Goal: Task Accomplishment & Management: Use online tool/utility

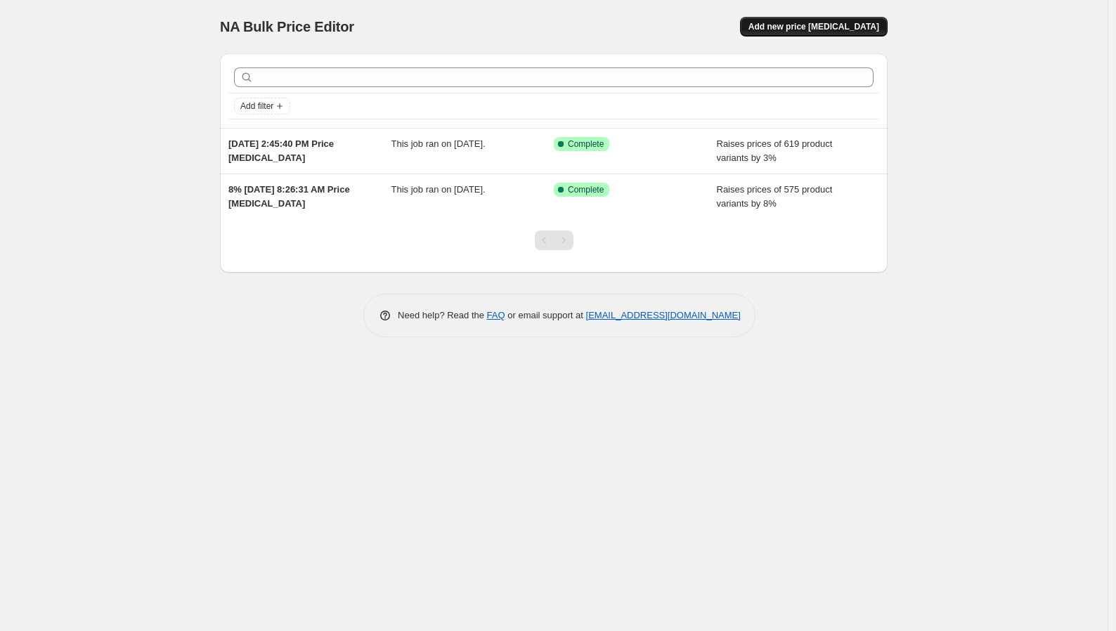
click at [858, 30] on span "Add new price [MEDICAL_DATA]" at bounding box center [814, 26] width 131 height 11
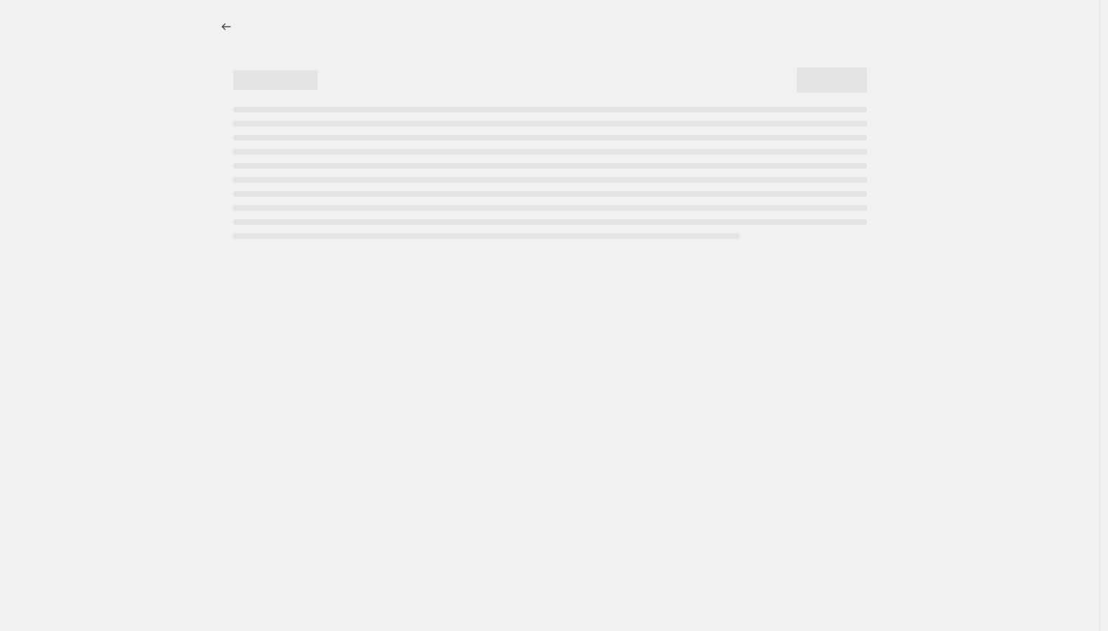
select select "percentage"
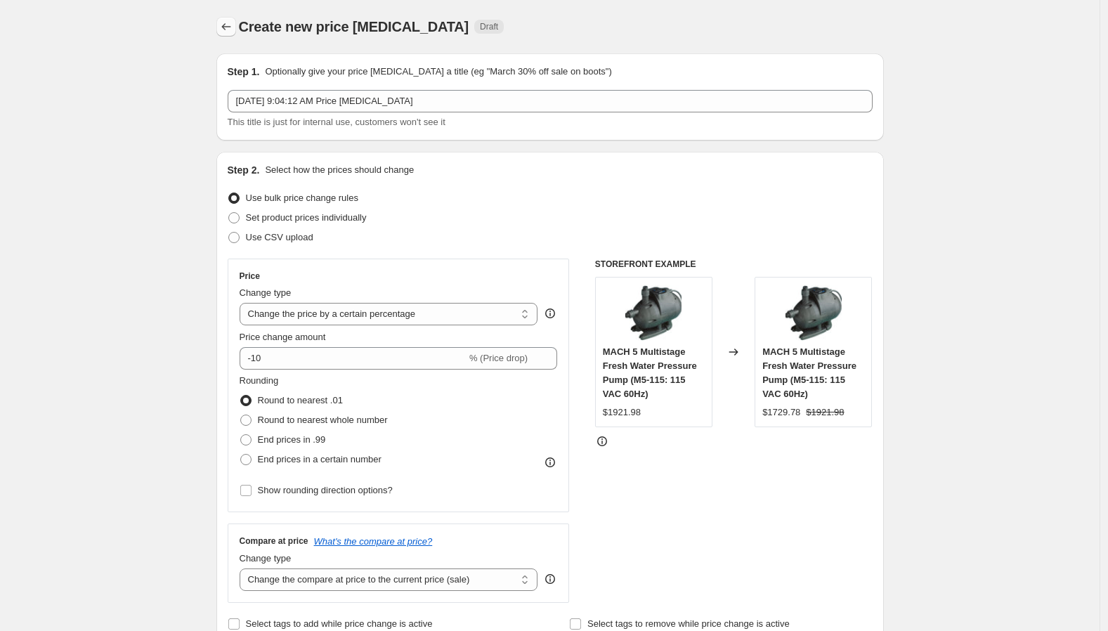
click at [235, 34] on button "Price change jobs" at bounding box center [226, 27] width 20 height 20
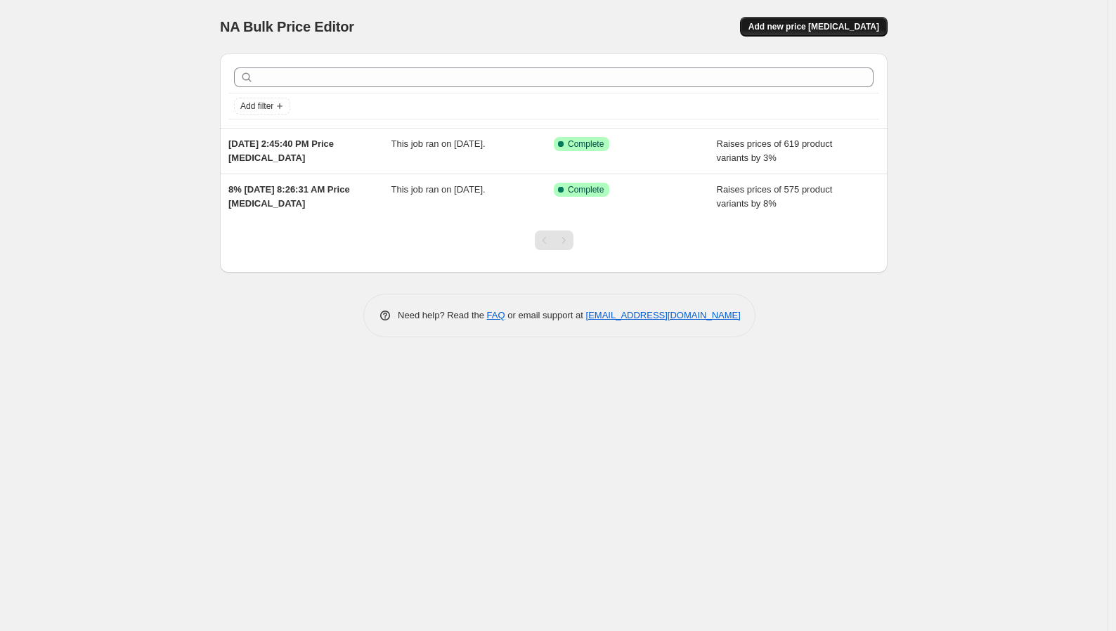
click at [882, 27] on button "Add new price [MEDICAL_DATA]" at bounding box center [814, 27] width 148 height 20
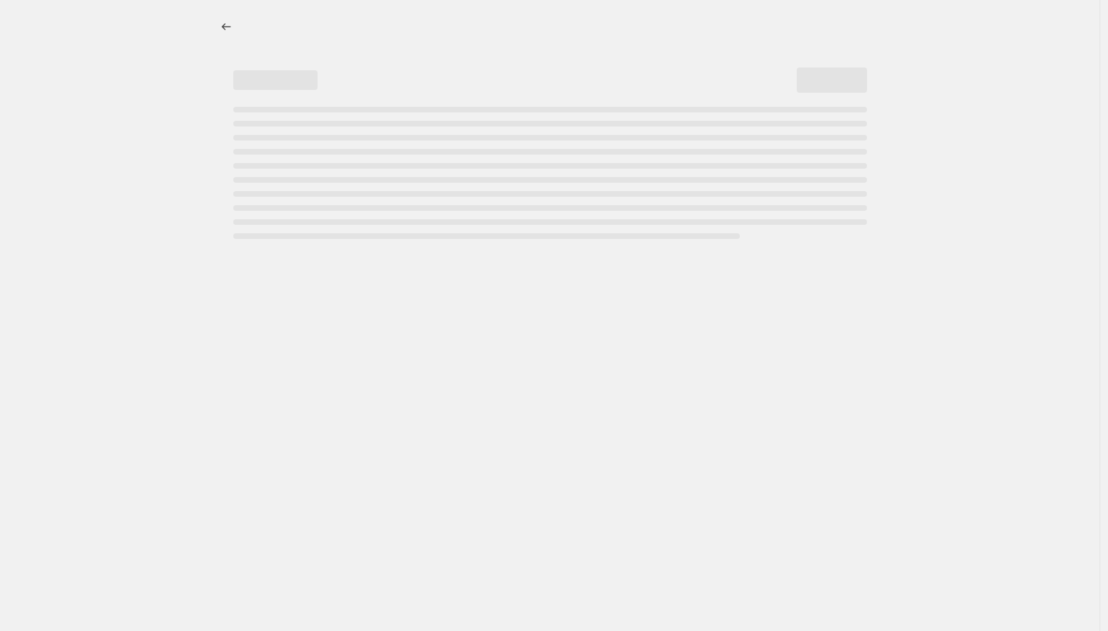
select select "percentage"
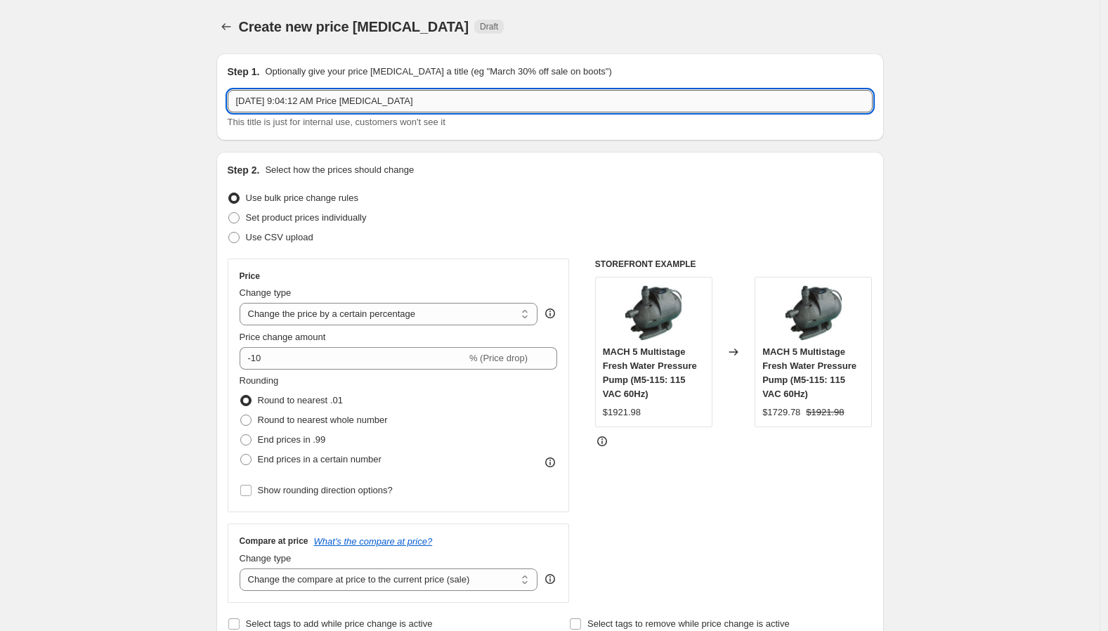
drag, startPoint x: 430, startPoint y: 93, endPoint x: 237, endPoint y: 100, distance: 193.4
click at [237, 100] on input "[DATE] 9:04:12 AM Price [MEDICAL_DATA]" at bounding box center [550, 101] width 645 height 22
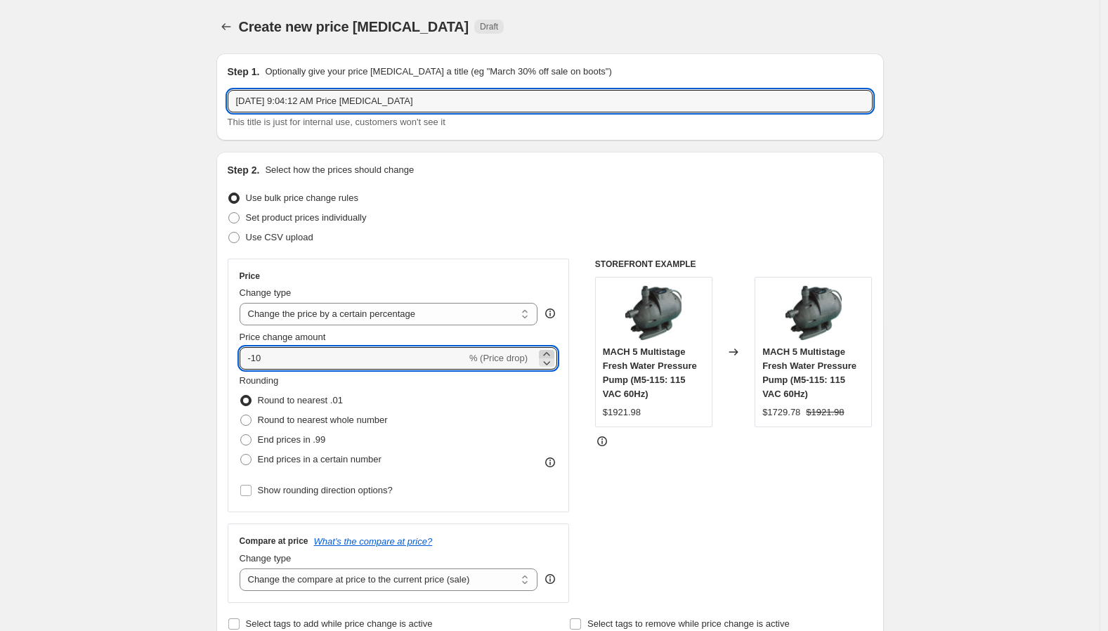
click at [546, 352] on icon at bounding box center [547, 354] width 14 height 14
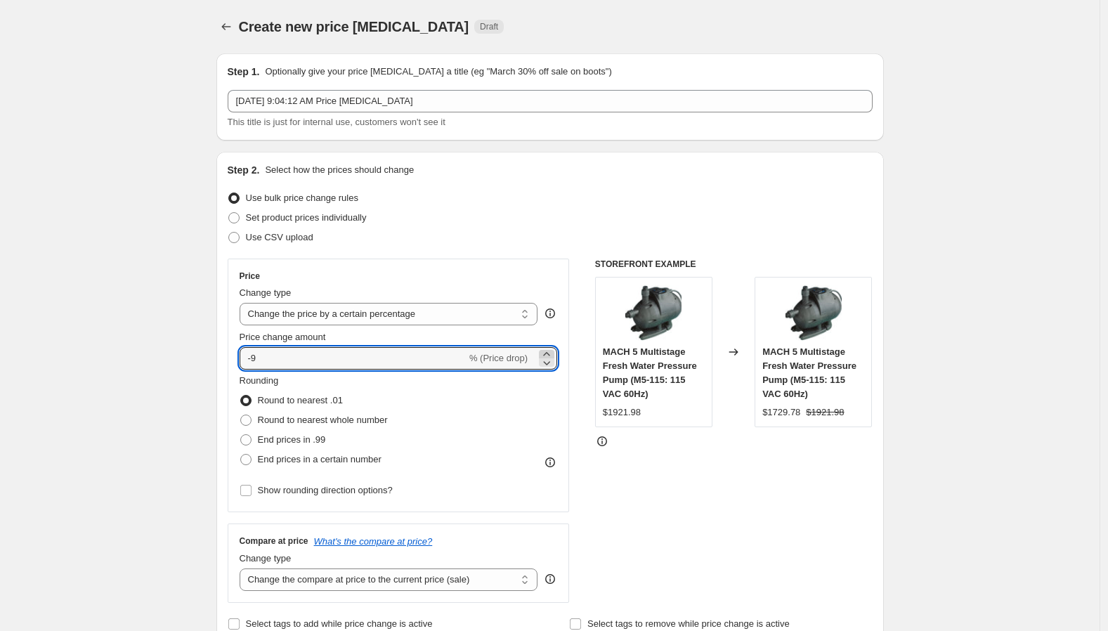
click at [546, 352] on icon at bounding box center [547, 354] width 14 height 14
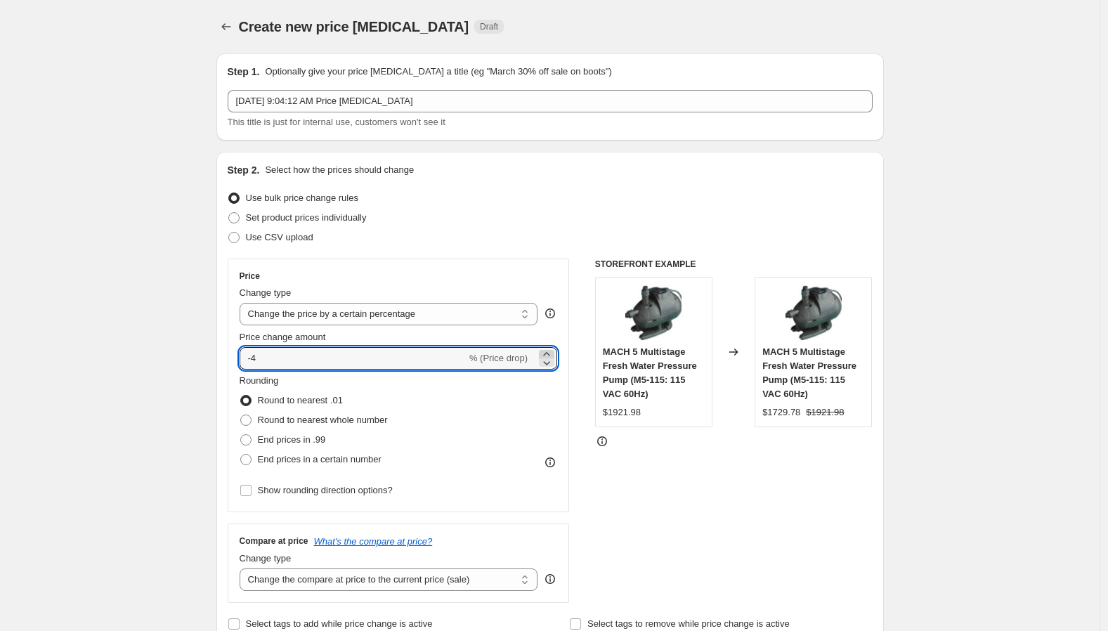
click at [546, 352] on icon at bounding box center [547, 354] width 14 height 14
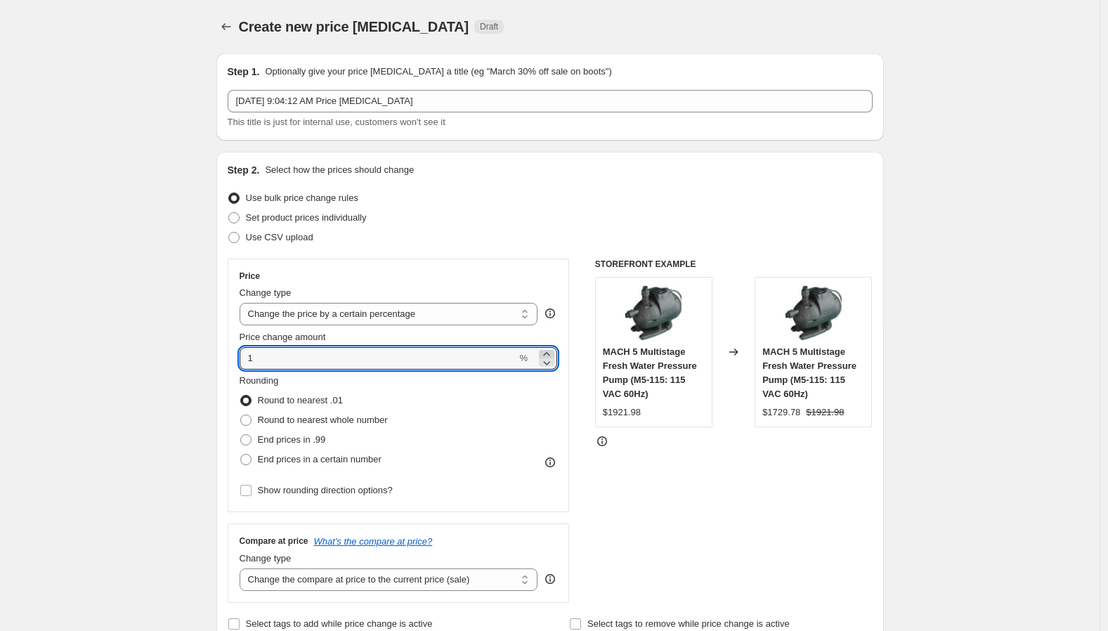
click at [546, 352] on icon at bounding box center [547, 354] width 14 height 14
type input "5"
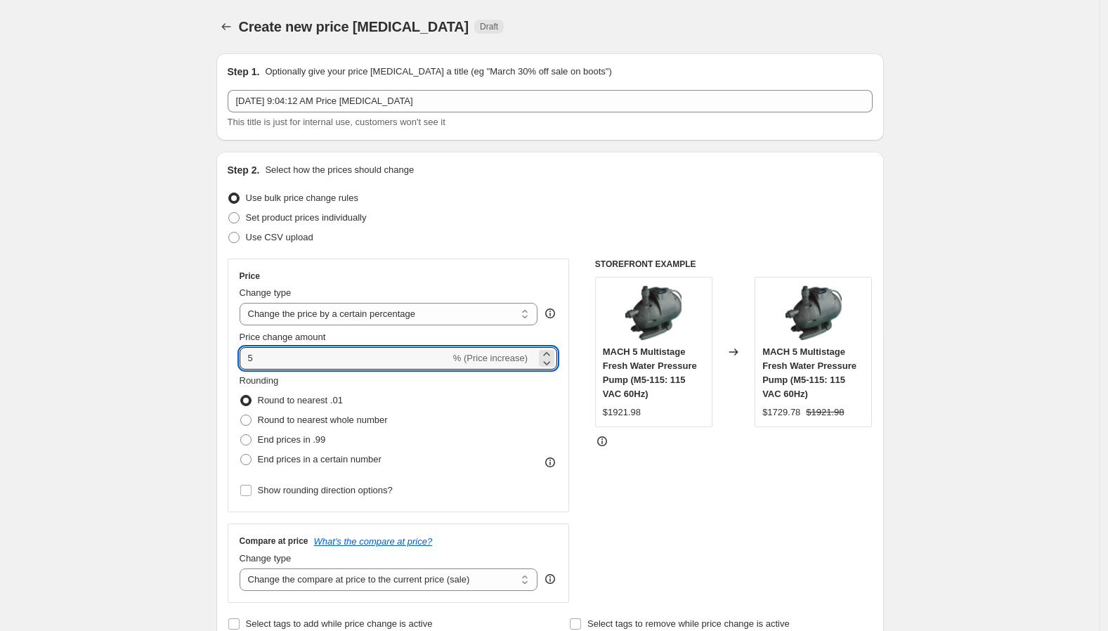
click at [221, 404] on div "Step 2. Select how the prices should change Use bulk price change rules Set pro…" at bounding box center [550, 398] width 668 height 493
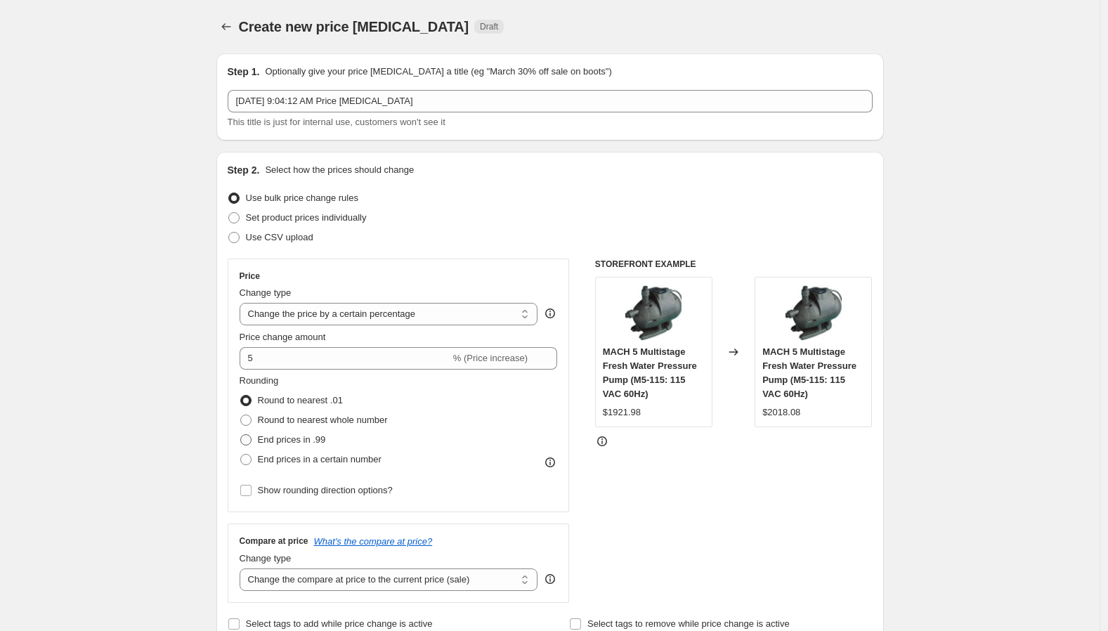
click at [249, 441] on span at bounding box center [245, 439] width 11 height 11
click at [241, 435] on input "End prices in .99" at bounding box center [240, 434] width 1 height 1
radio input "true"
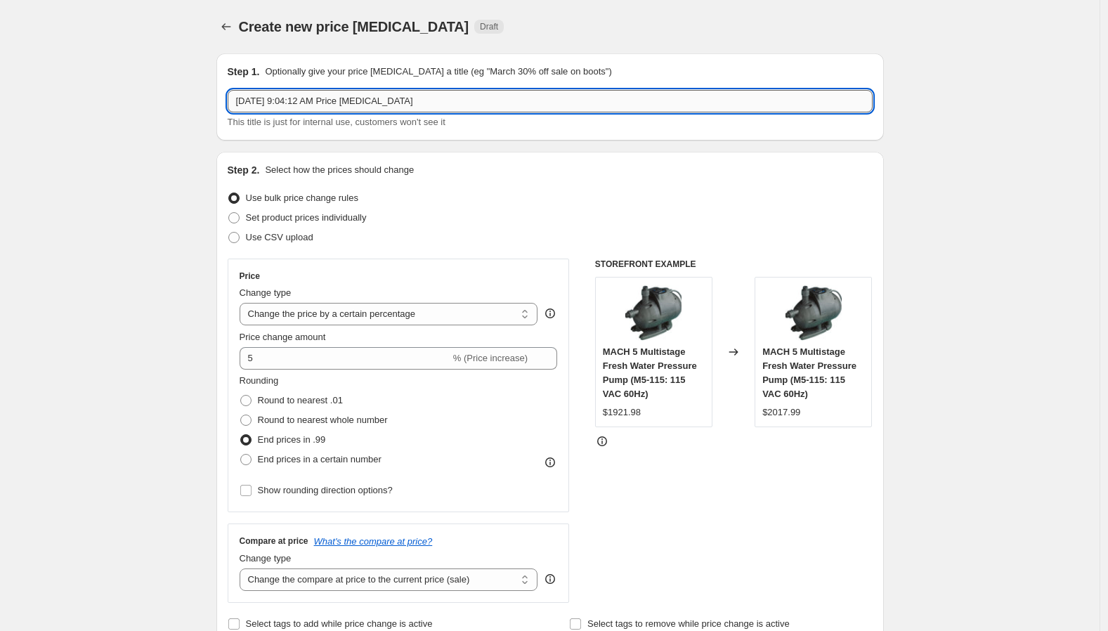
click at [408, 102] on input "[DATE] 9:04:12 AM Price [MEDICAL_DATA]" at bounding box center [550, 101] width 645 height 22
click at [336, 91] on input "[DATE] 9:04:12 AM Price [MEDICAL_DATA] (+5%)" at bounding box center [550, 101] width 645 height 22
click at [358, 105] on input "[DATE], Price [MEDICAL_DATA] (+5%)" at bounding box center [550, 101] width 645 height 22
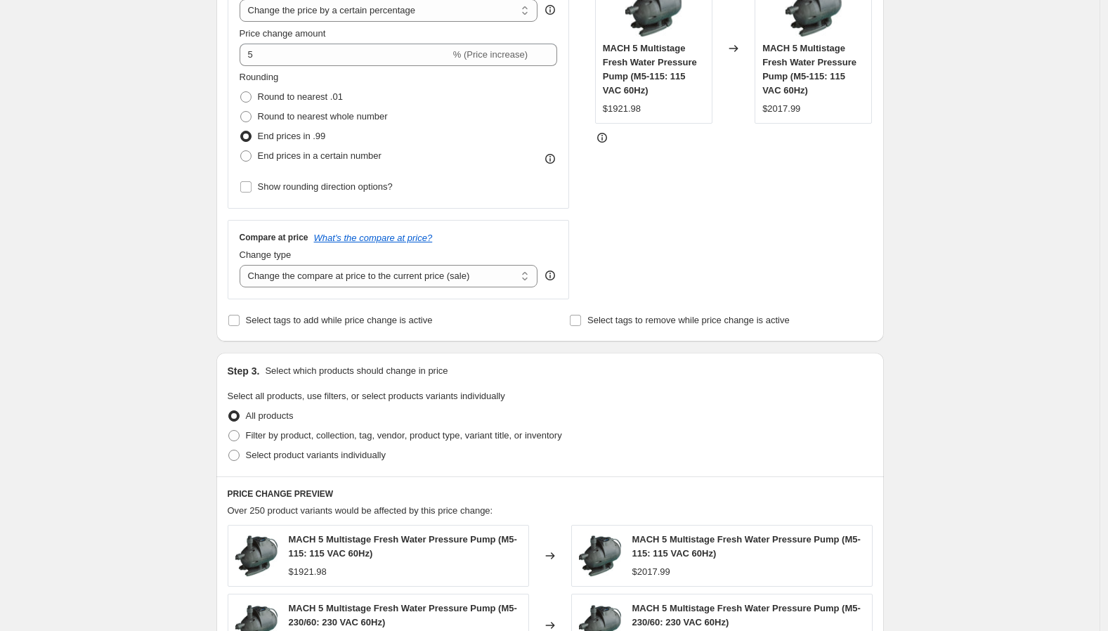
scroll to position [312, 0]
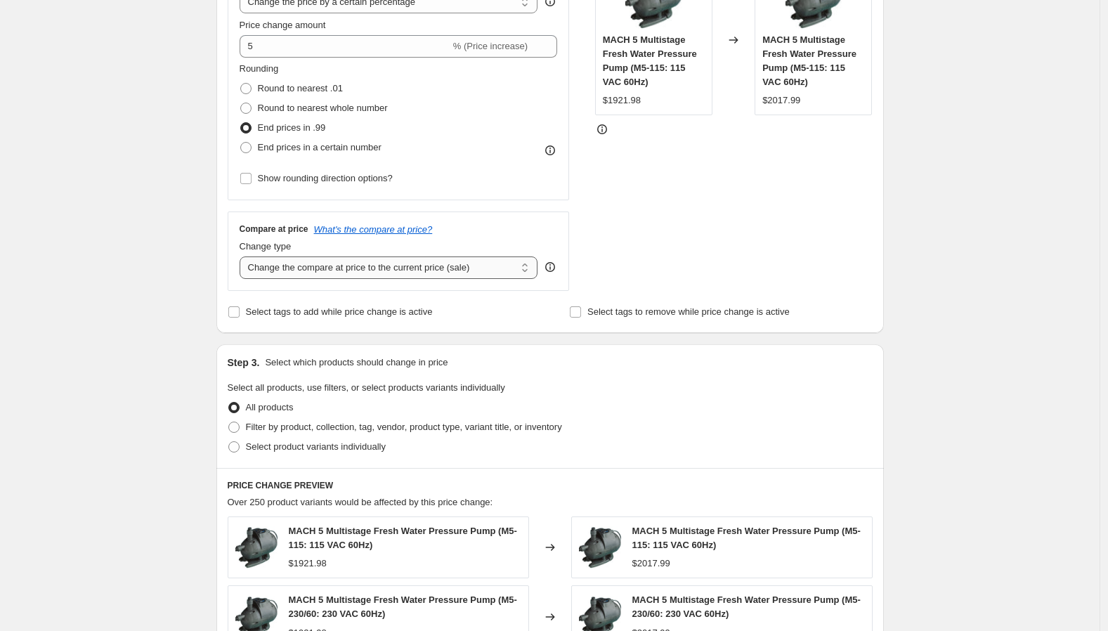
type input "[DATE], Price change (+5%)"
click at [522, 275] on select "Change the compare at price to the current price (sale) Change the compare at p…" at bounding box center [389, 268] width 299 height 22
select select "remove"
click at [243, 257] on select "Change the compare at price to the current price (sale) Change the compare at p…" at bounding box center [389, 268] width 299 height 22
click at [179, 266] on div "Create new price [MEDICAL_DATA]. This page is ready Create new price [MEDICAL_D…" at bounding box center [550, 401] width 1100 height 1427
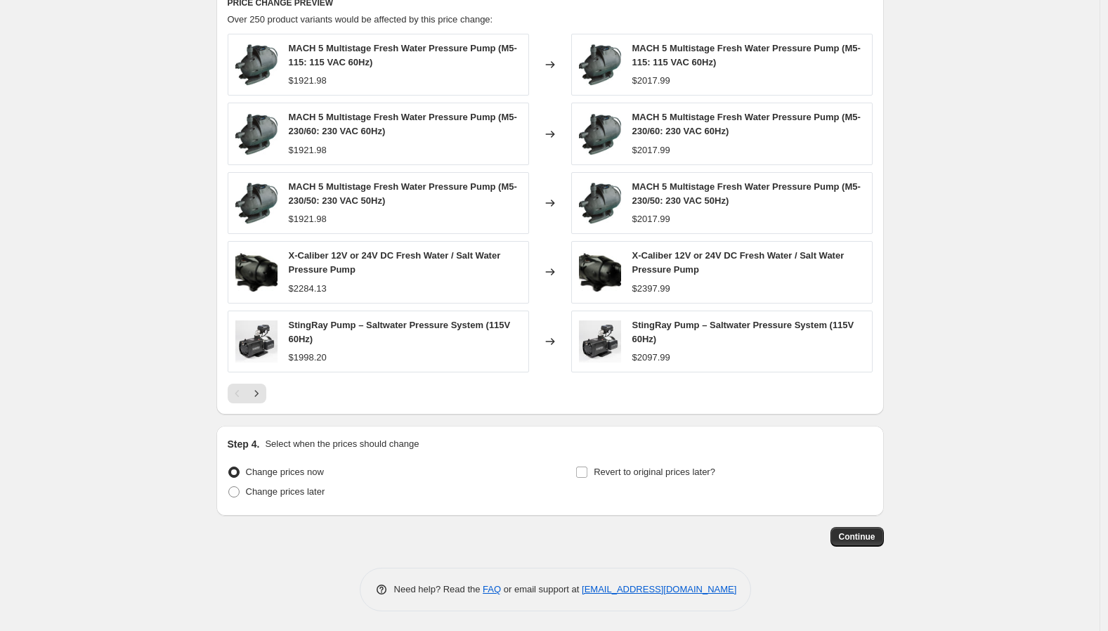
scroll to position [798, 0]
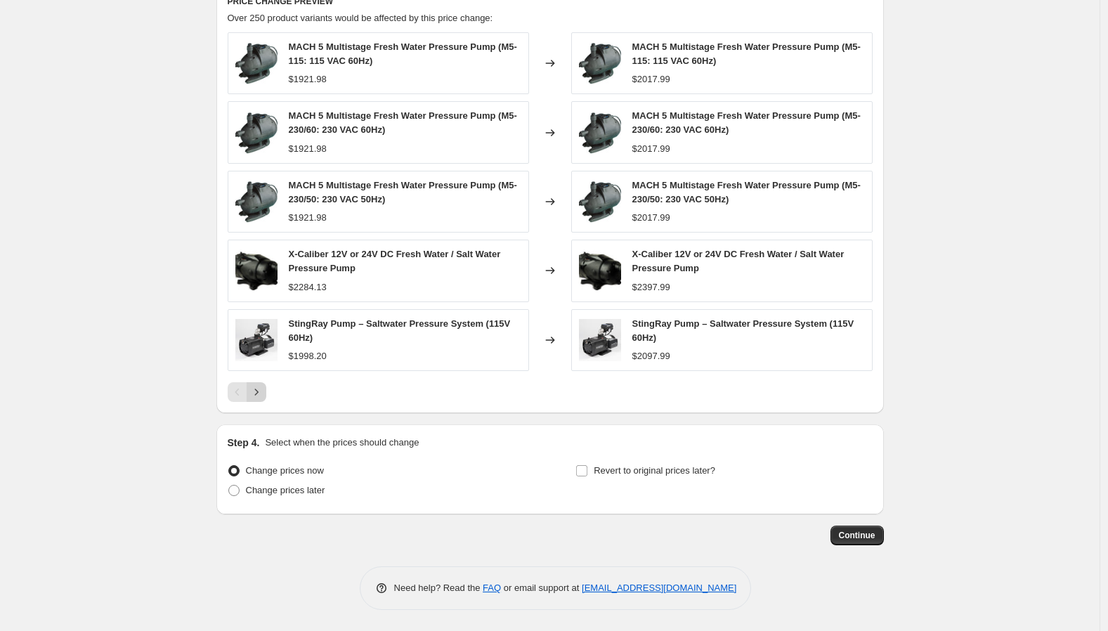
click at [264, 397] on icon "Next" at bounding box center [257, 392] width 14 height 14
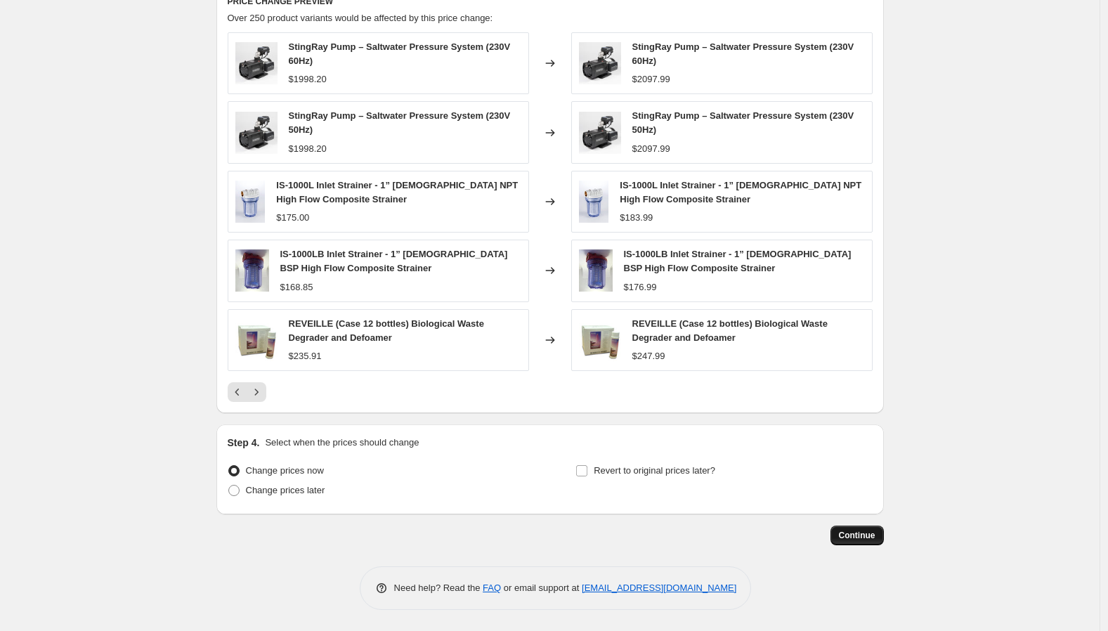
click at [873, 543] on button "Continue" at bounding box center [857, 536] width 53 height 20
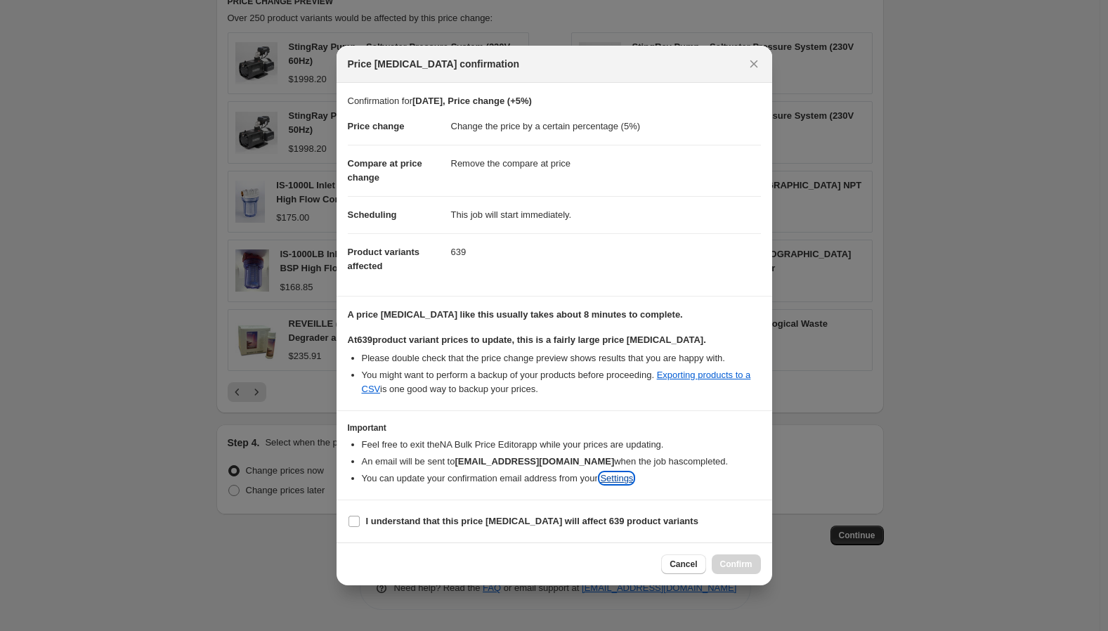
click at [616, 484] on link "Settings" at bounding box center [616, 478] width 33 height 11
click at [357, 524] on input "I understand that this price [MEDICAL_DATA] will affect 639 product variants" at bounding box center [354, 521] width 11 height 11
checkbox input "true"
click at [749, 67] on icon "Close" at bounding box center [754, 64] width 14 height 14
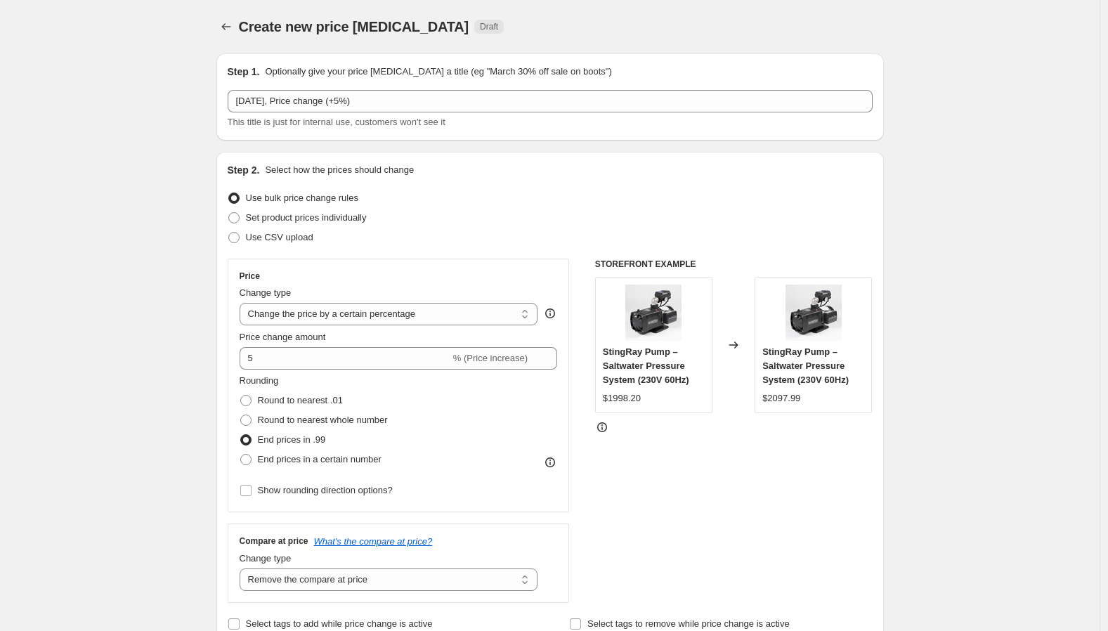
scroll to position [797, 0]
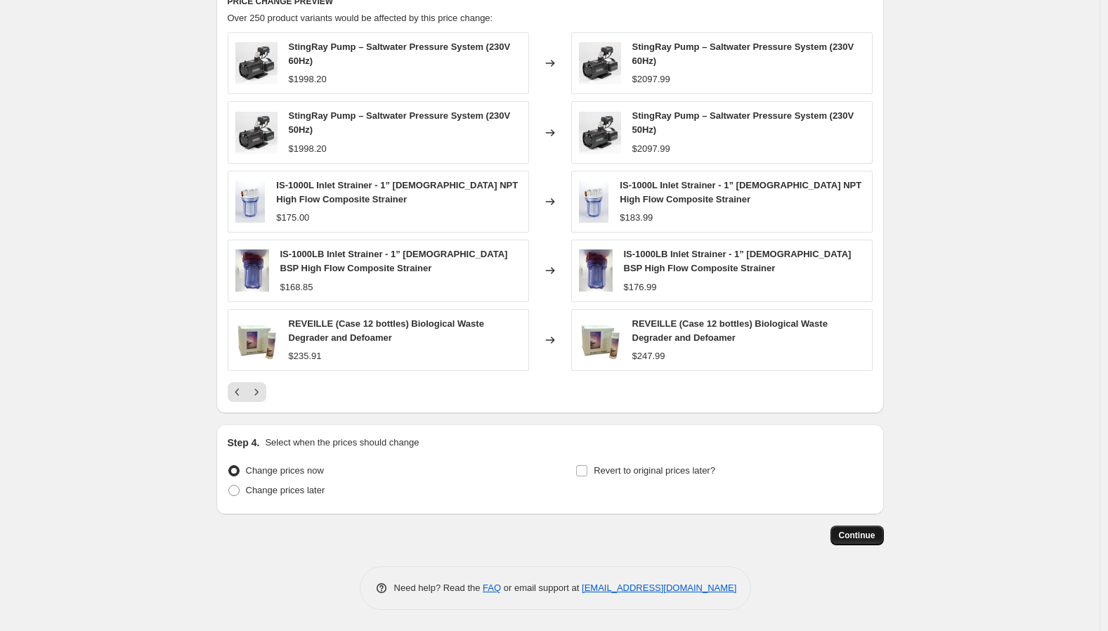
click at [881, 533] on button "Continue" at bounding box center [857, 536] width 53 height 20
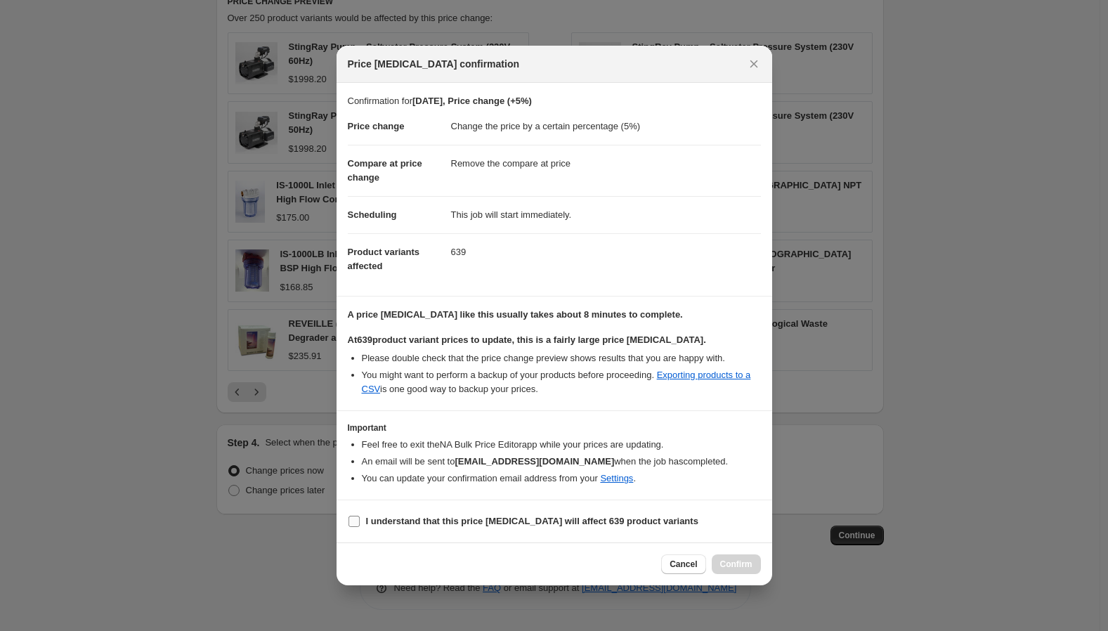
click at [351, 523] on input "I understand that this price [MEDICAL_DATA] will affect 639 product variants" at bounding box center [354, 521] width 11 height 11
checkbox input "true"
click at [726, 561] on span "Confirm" at bounding box center [736, 564] width 32 height 11
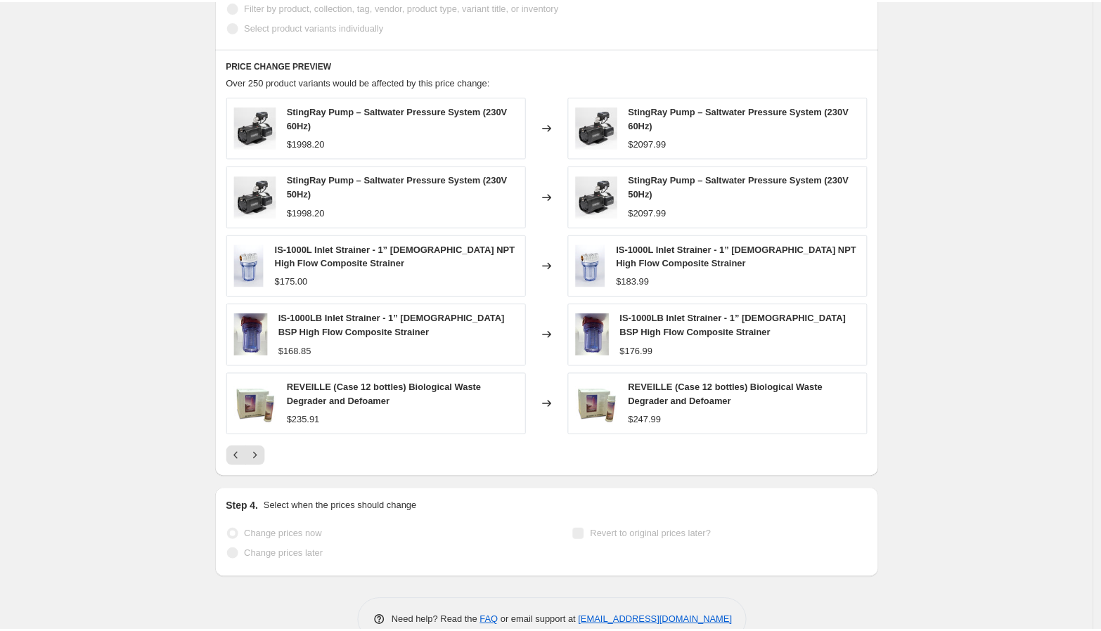
scroll to position [833, 0]
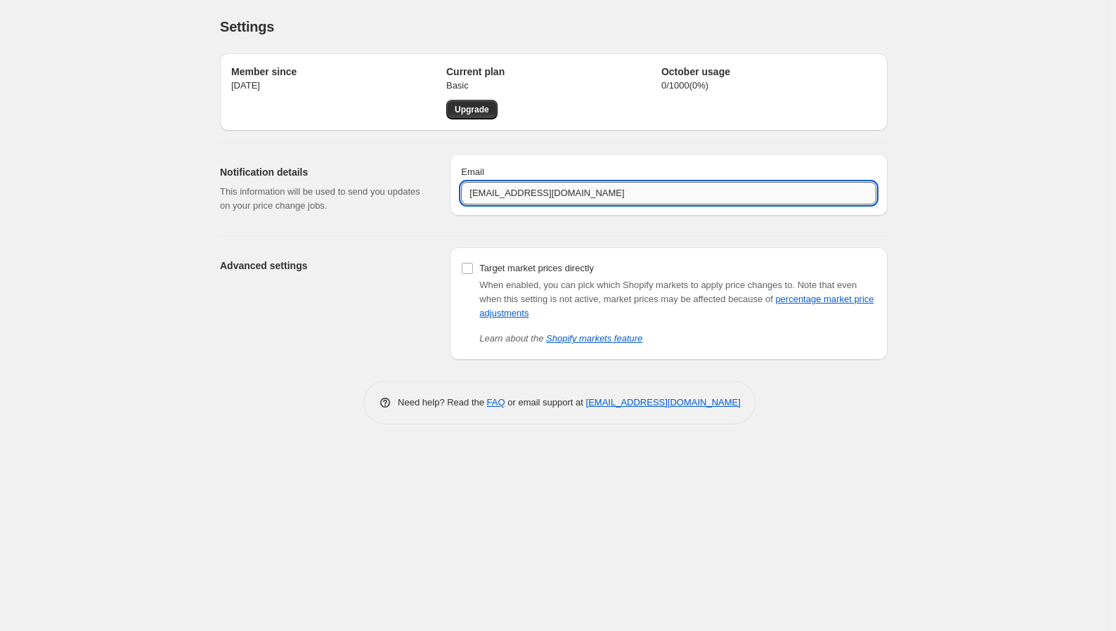
click at [486, 195] on input "case@headhunterinc.com" at bounding box center [668, 193] width 415 height 22
type input "Ryan@headhunterinc.com"
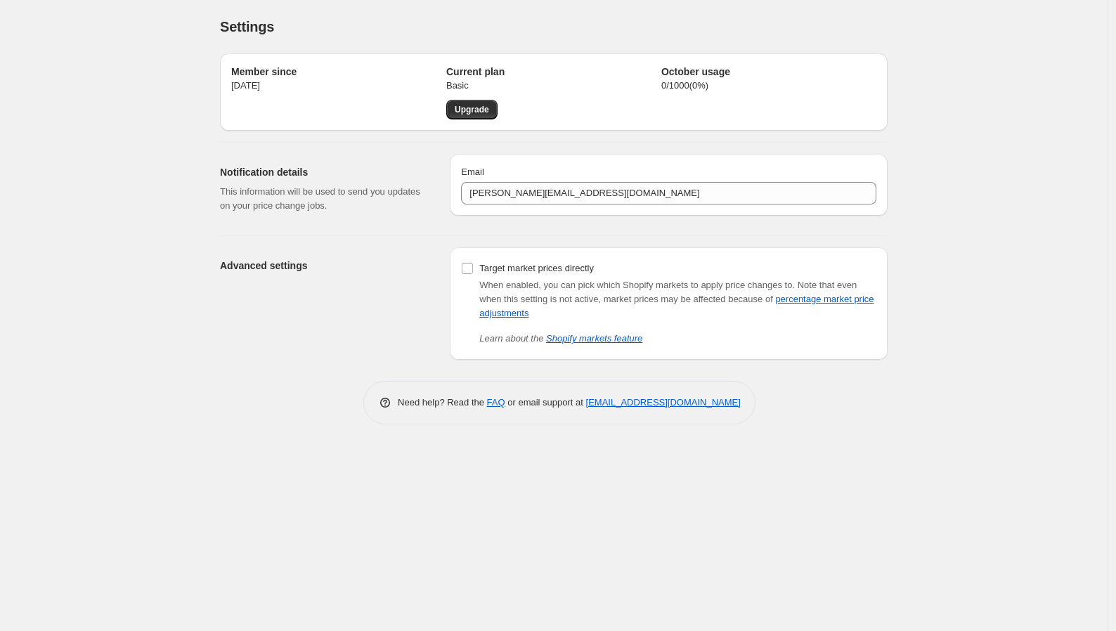
click at [796, 15] on div "Settings. This page is ready Settings" at bounding box center [554, 26] width 668 height 53
